Goal: Task Accomplishment & Management: Manage account settings

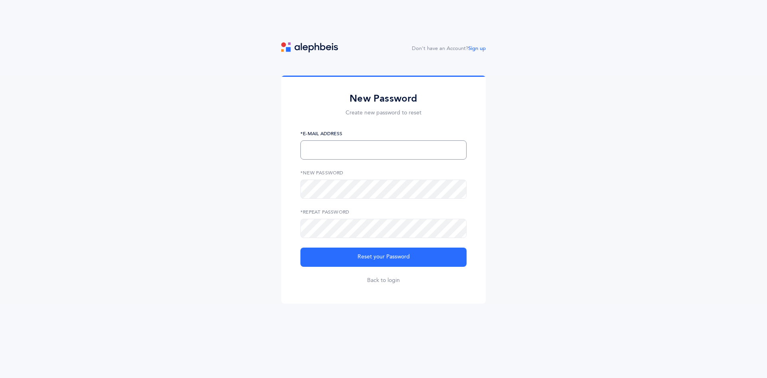
click at [339, 140] on input "text" at bounding box center [384, 149] width 166 height 19
type input "[EMAIL_ADDRESS][DOMAIN_NAME]"
click at [301, 247] on button "Reset your Password" at bounding box center [384, 256] width 166 height 19
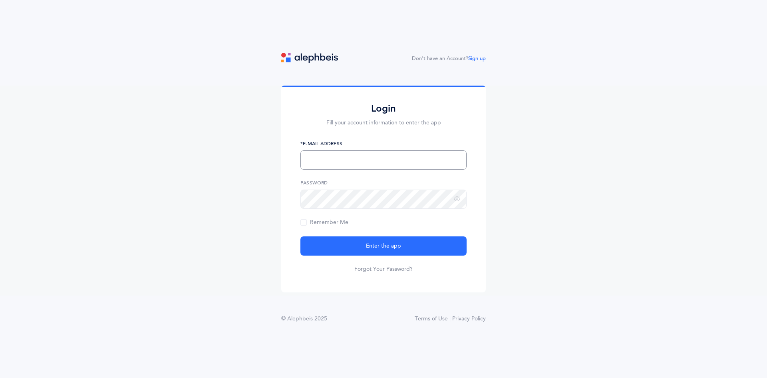
click at [378, 162] on input "text" at bounding box center [384, 159] width 166 height 19
type input "[EMAIL_ADDRESS][DOMAIN_NAME]"
click at [301, 236] on button "Enter the app" at bounding box center [384, 245] width 166 height 19
click at [418, 259] on form "*E-Mail Address Password Remember Me Enter the app Forgot Your Password?" at bounding box center [384, 206] width 166 height 133
click at [342, 149] on div "*E-Mail Address" at bounding box center [384, 155] width 166 height 30
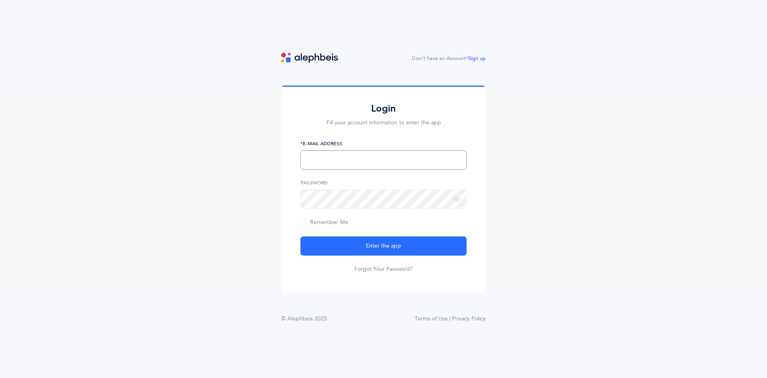
click at [342, 163] on input "text" at bounding box center [384, 159] width 166 height 19
type input "srapps@manhattanday.org"
click at [301, 236] on button "Enter the app" at bounding box center [384, 245] width 166 height 19
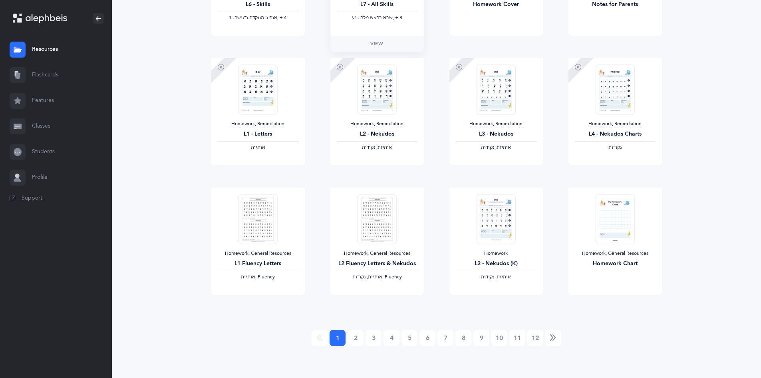
scroll to position [374, 0]
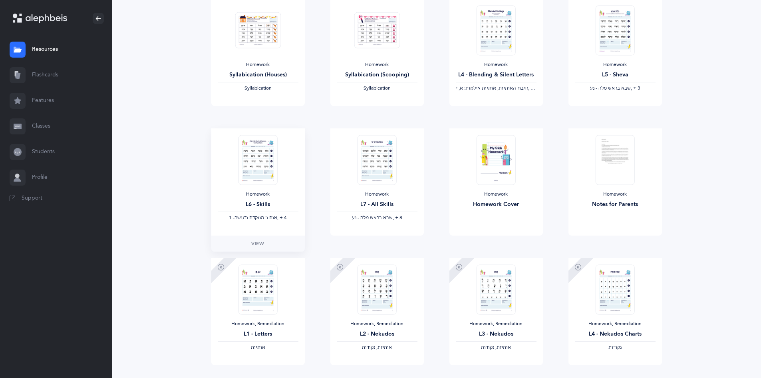
click at [261, 196] on div "Homework" at bounding box center [258, 194] width 81 height 6
click at [271, 245] on link "View" at bounding box center [258, 243] width 94 height 16
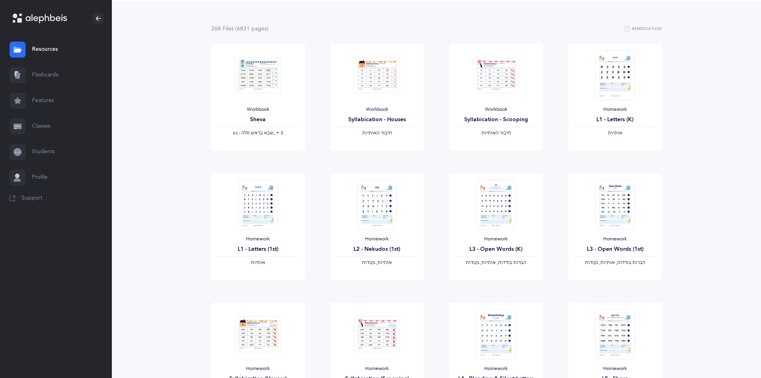
scroll to position [0, 0]
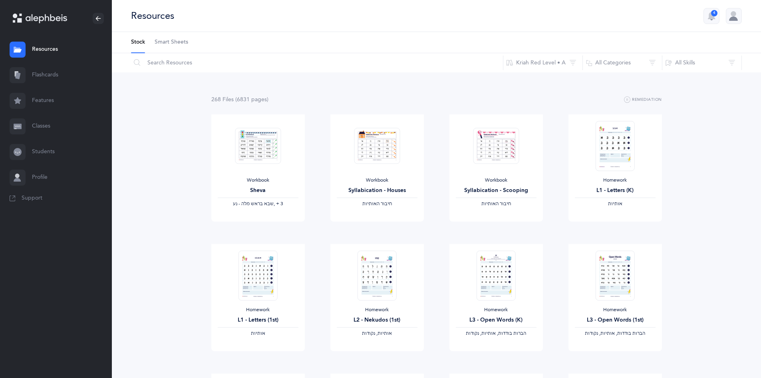
click at [67, 150] on link "Students" at bounding box center [56, 152] width 112 height 26
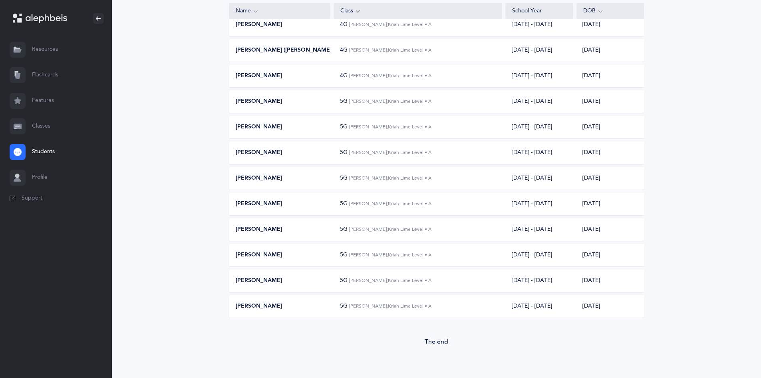
scroll to position [1656, 0]
click at [45, 127] on link "Classes" at bounding box center [56, 126] width 112 height 26
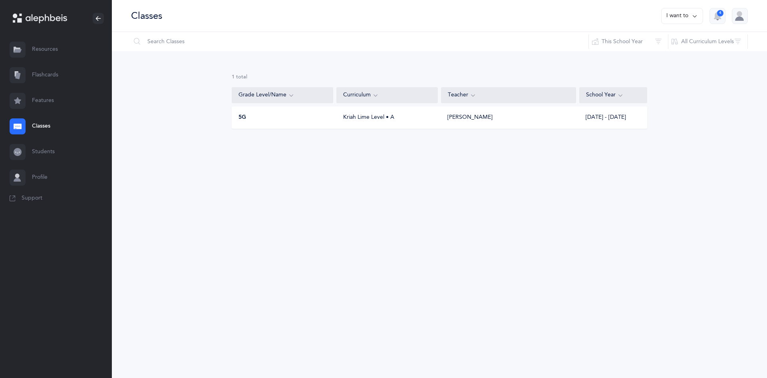
click at [411, 125] on div "5G Kriah Lime Level • A [PERSON_NAME] [DATE] - [DATE]" at bounding box center [440, 117] width 416 height 22
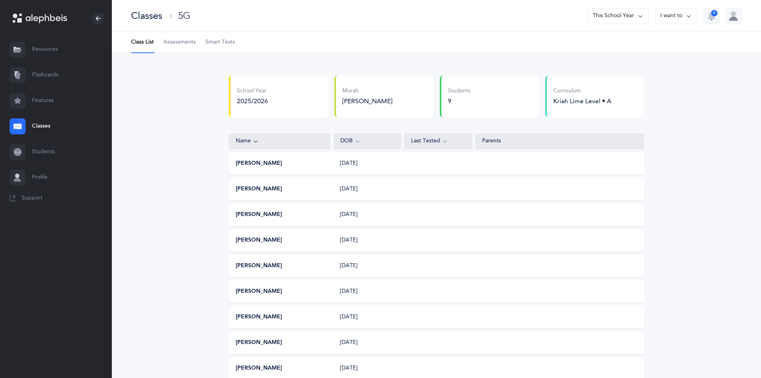
click at [604, 86] on div "Curriculum Kriah Lime Level • A" at bounding box center [594, 97] width 99 height 42
click at [336, 98] on div "Morah [PERSON_NAME] [PERSON_NAME] [PERSON_NAME] [PERSON_NAME] [PERSON_NAME]" at bounding box center [383, 97] width 99 height 42
click at [237, 39] on ul "Class List Assessments Smart Tests" at bounding box center [436, 42] width 649 height 21
click at [211, 47] on link "Smart Tests" at bounding box center [220, 42] width 30 height 21
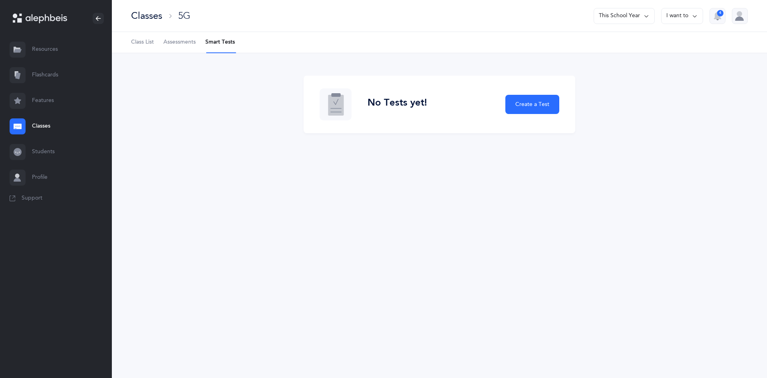
click at [166, 37] on link "Assessments" at bounding box center [179, 42] width 32 height 21
